Goal: Find specific page/section

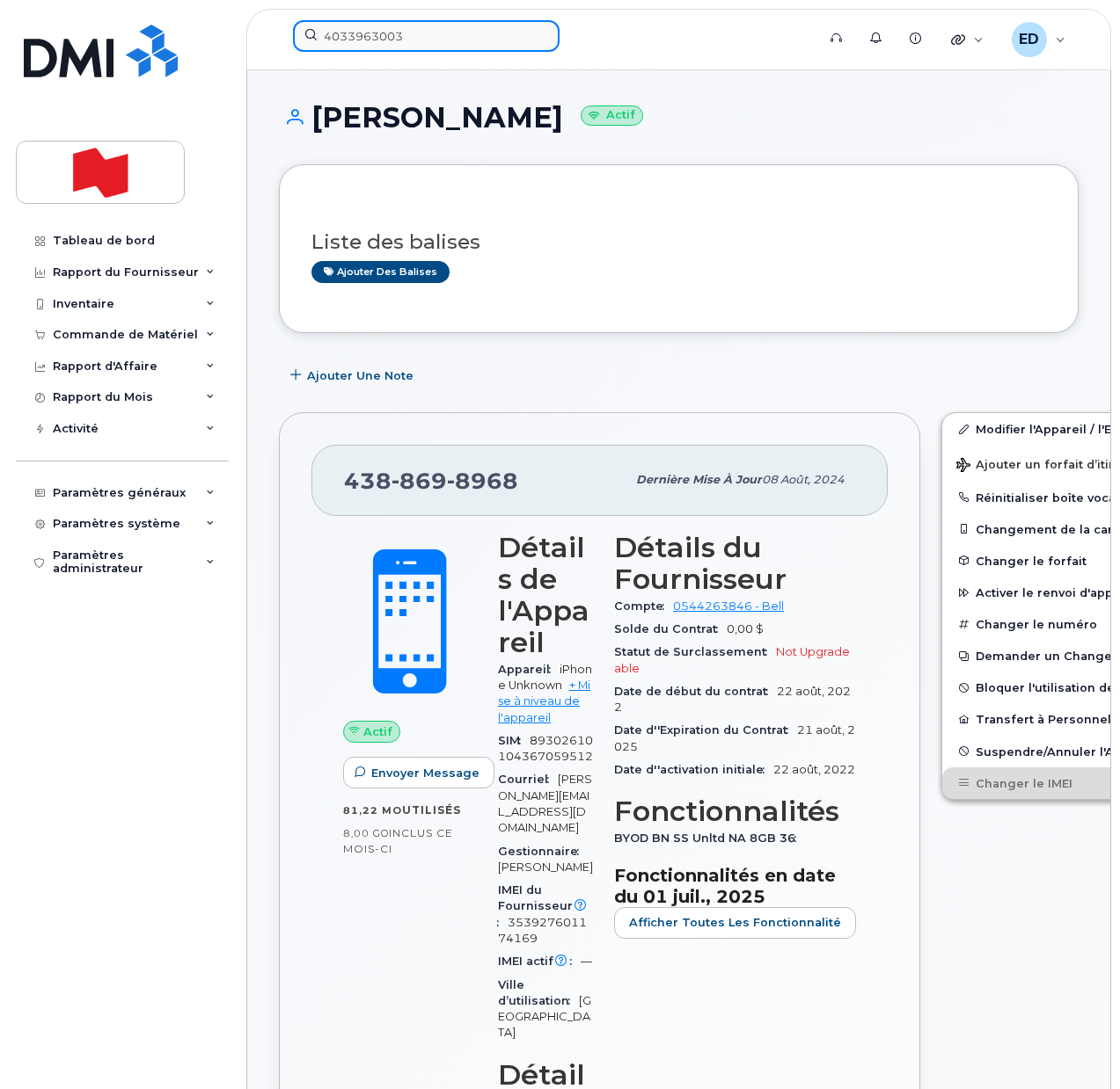
click at [386, 38] on input "4033963003" at bounding box center [426, 35] width 266 height 32
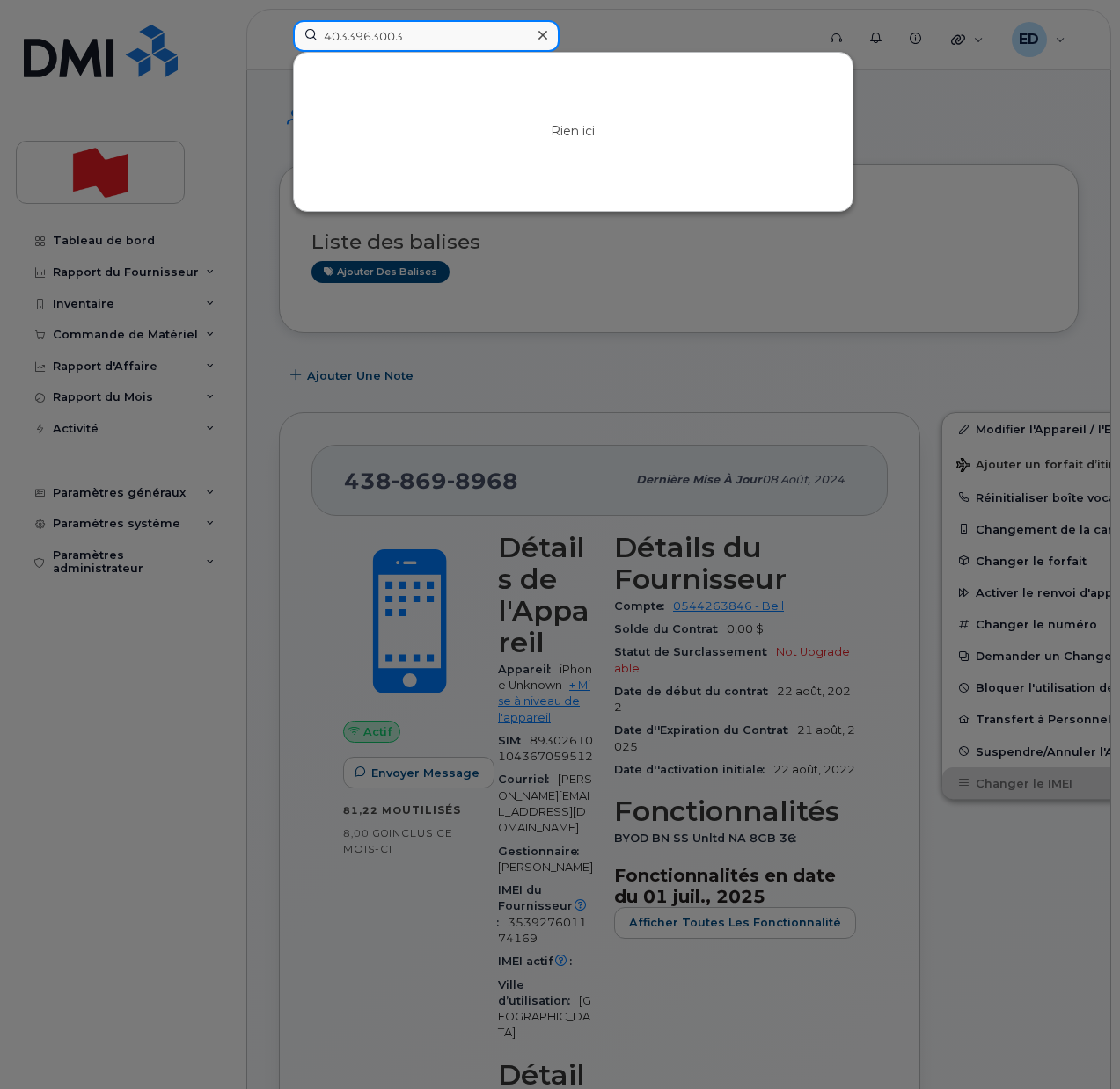
click at [386, 38] on input "4033963003" at bounding box center [426, 35] width 266 height 32
paste input "[PERSON_NAME]"
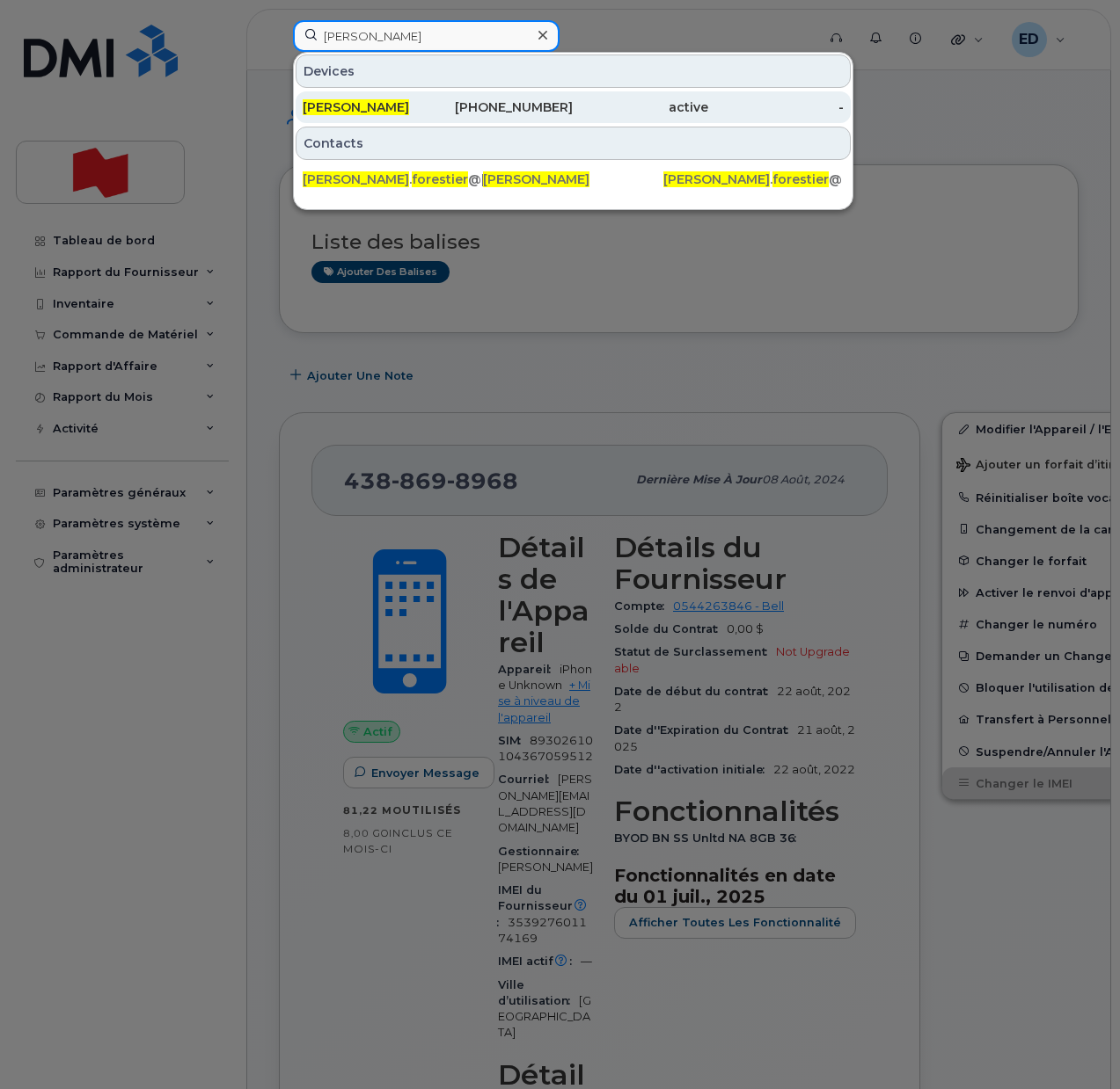
type input "[PERSON_NAME]"
click at [379, 101] on span "[PERSON_NAME]" at bounding box center [356, 107] width 106 height 16
